Goal: Transaction & Acquisition: Purchase product/service

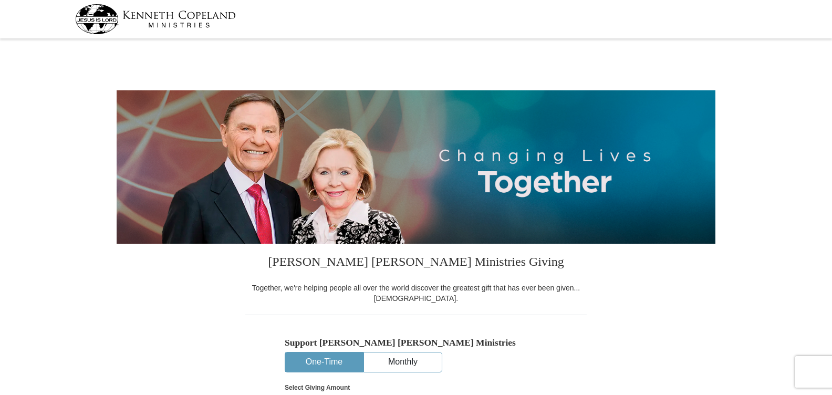
select select "VA"
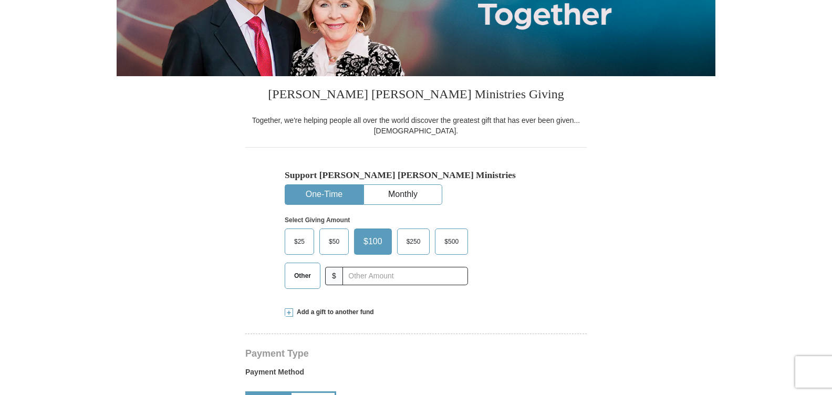
scroll to position [200, 0]
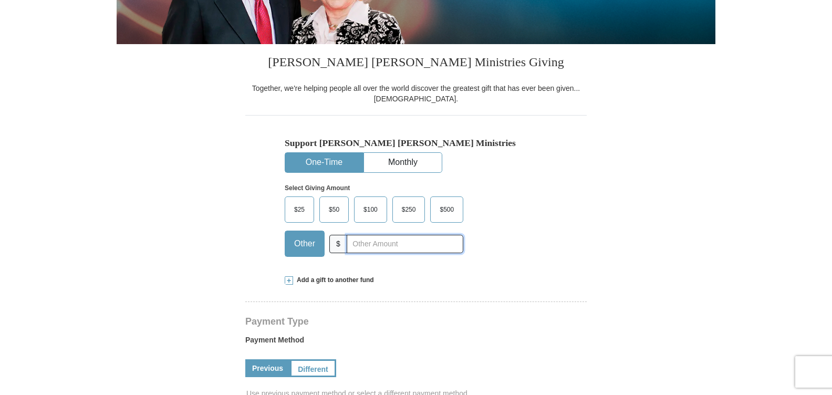
click at [356, 245] on input "text" at bounding box center [405, 244] width 117 height 18
type input "225.00"
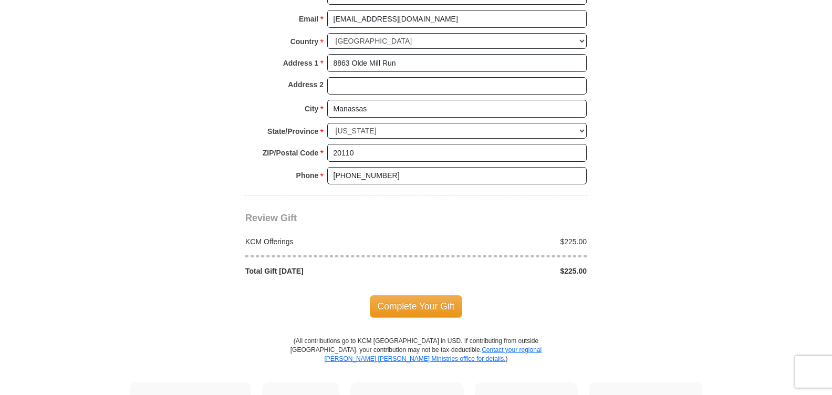
scroll to position [801, 0]
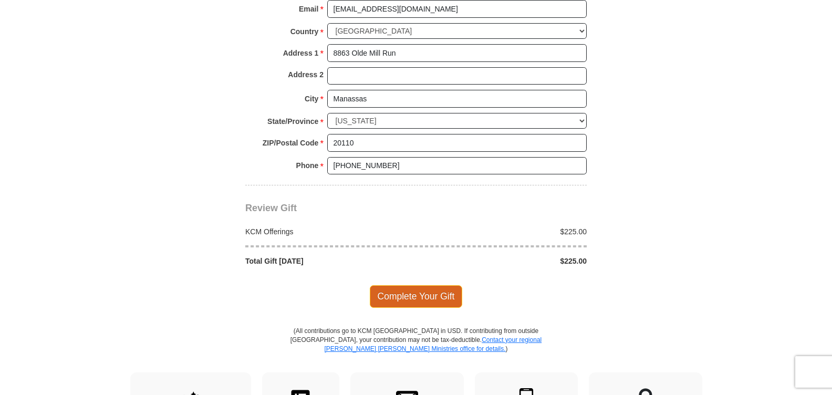
click at [422, 294] on span "Complete Your Gift" at bounding box center [416, 296] width 93 height 22
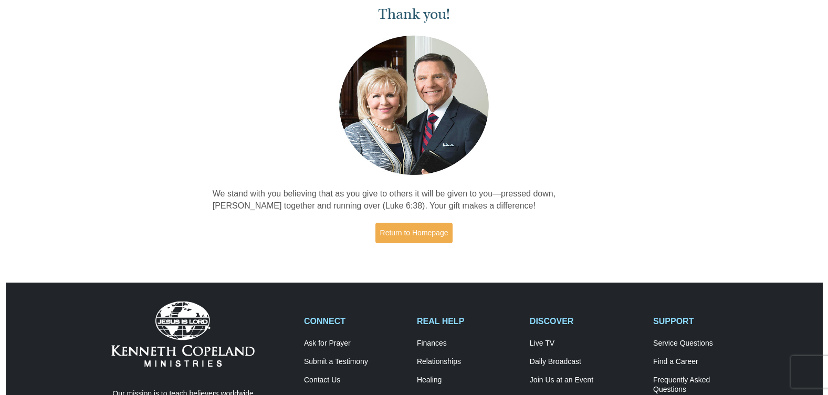
scroll to position [36, 0]
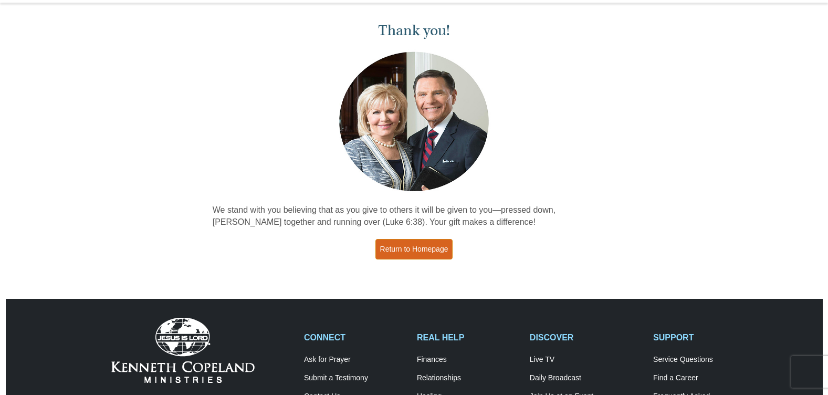
click at [415, 247] on link "Return to Homepage" at bounding box center [415, 249] width 78 height 20
